Goal: Transaction & Acquisition: Purchase product/service

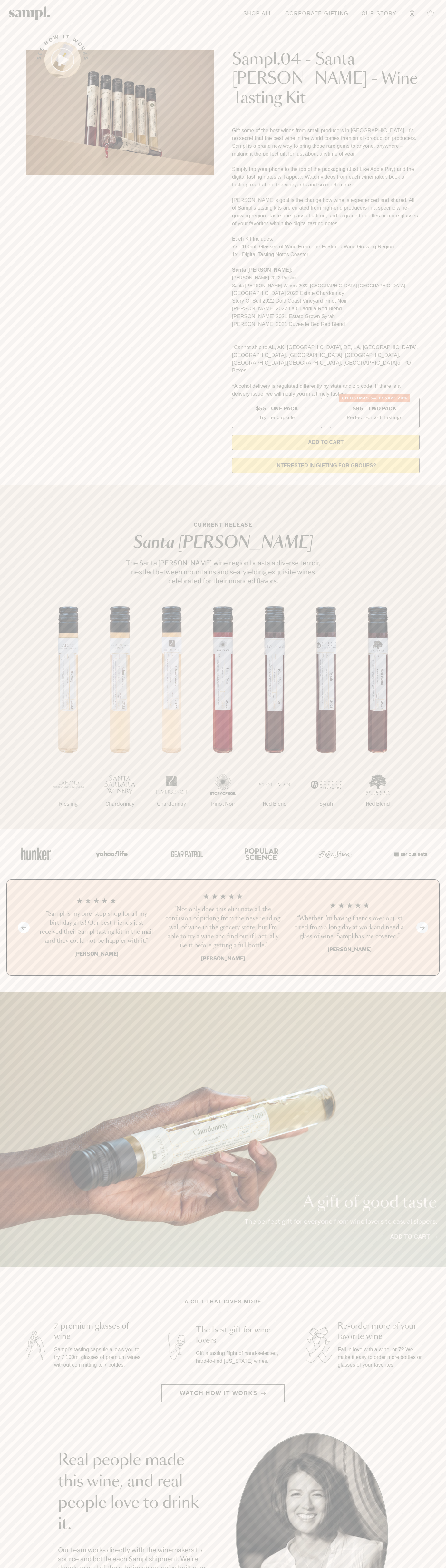
click at [331, 12] on link "Corporate Gifting" at bounding box center [317, 13] width 70 height 14
click at [431, 880] on div "Previous slide Next slide “Not only does this eliminate all the confusion of pi…" at bounding box center [223, 928] width 434 height 96
click at [63, 1568] on html "Skip to main content Toggle navigation menu Shop All Corporate Gifting Our Stor…" at bounding box center [223, 1304] width 446 height 2609
click at [10, 885] on div "Previous slide Next slide “Not only does this eliminate all the confusion of pi…" at bounding box center [223, 928] width 434 height 96
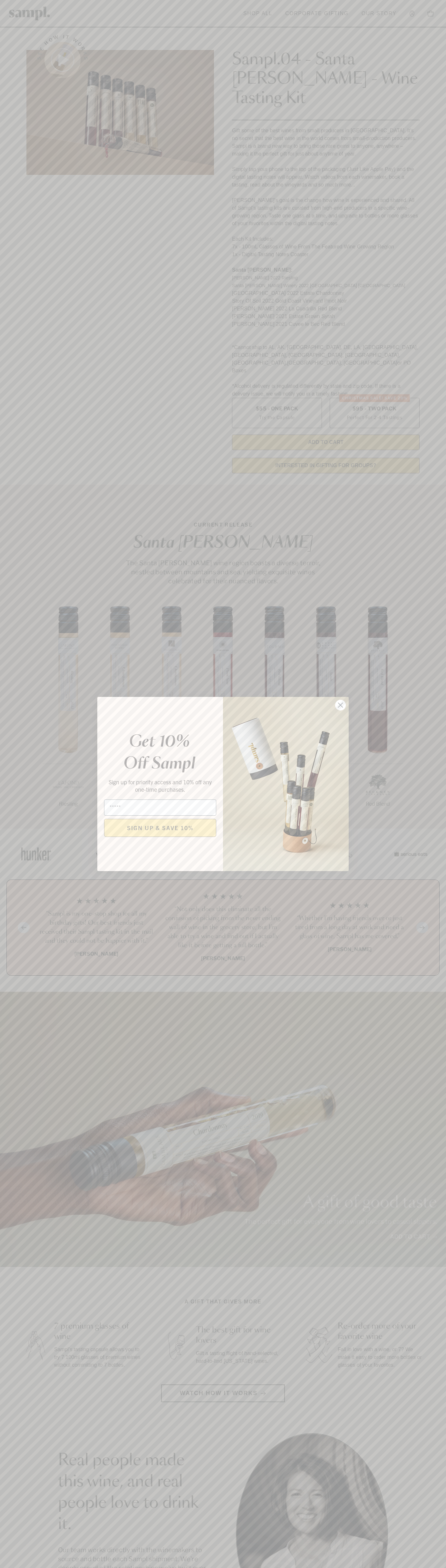
click at [341, 705] on icon "Close dialog" at bounding box center [341, 705] width 5 height 5
